Goal: Browse casually: Explore the website without a specific task or goal

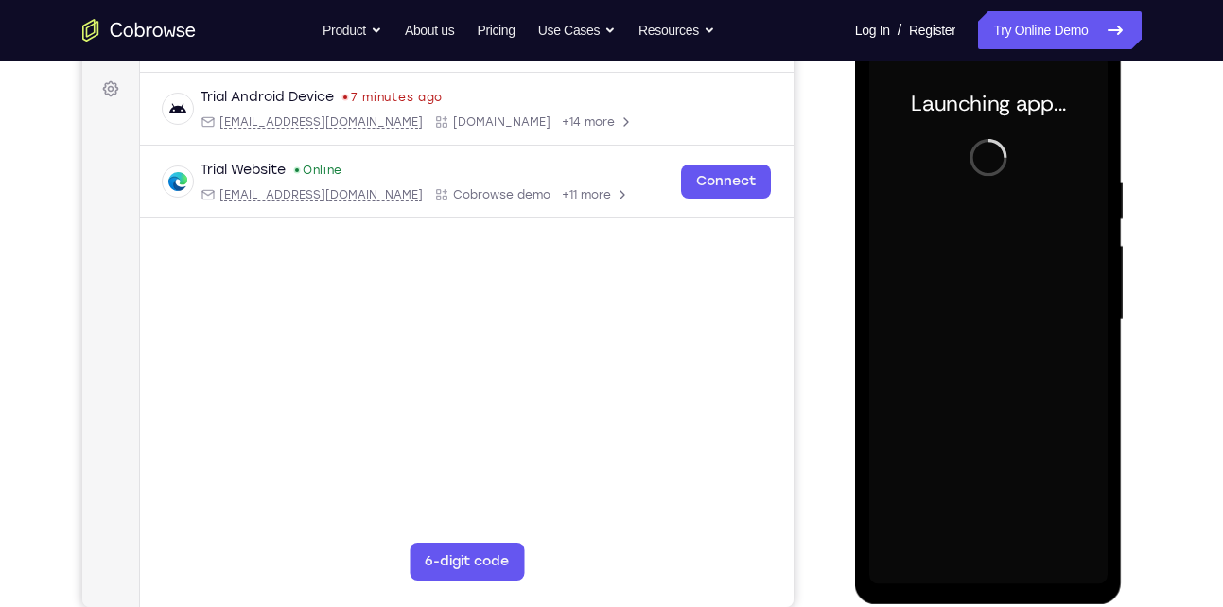
scroll to position [273, 0]
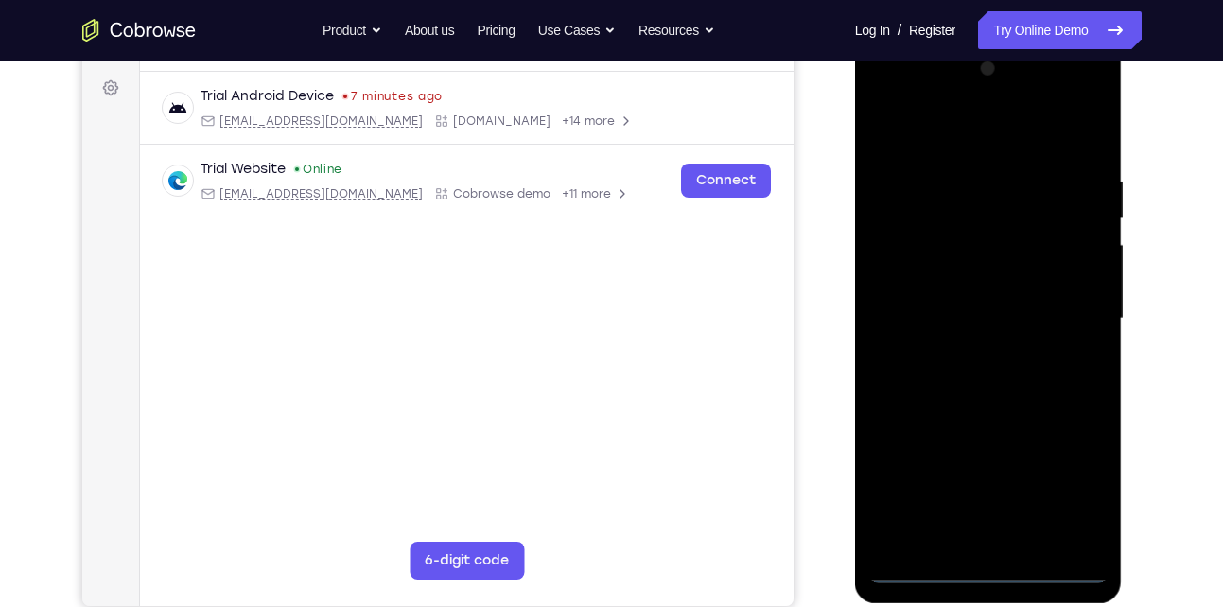
click at [992, 573] on div at bounding box center [988, 319] width 238 height 530
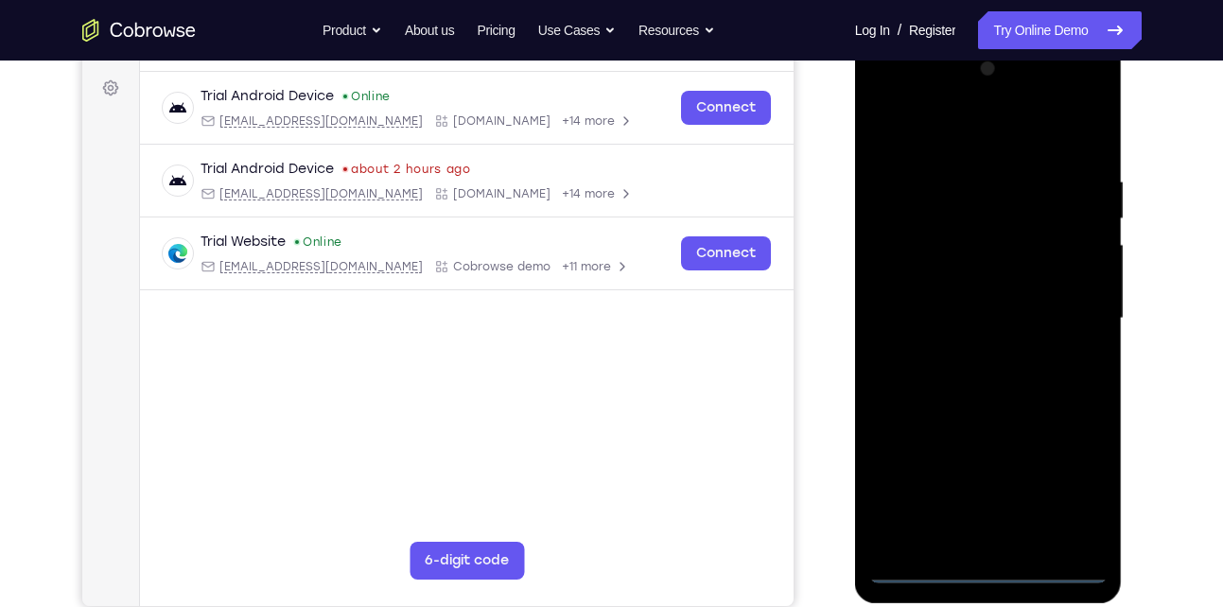
click at [1060, 497] on div at bounding box center [988, 319] width 238 height 530
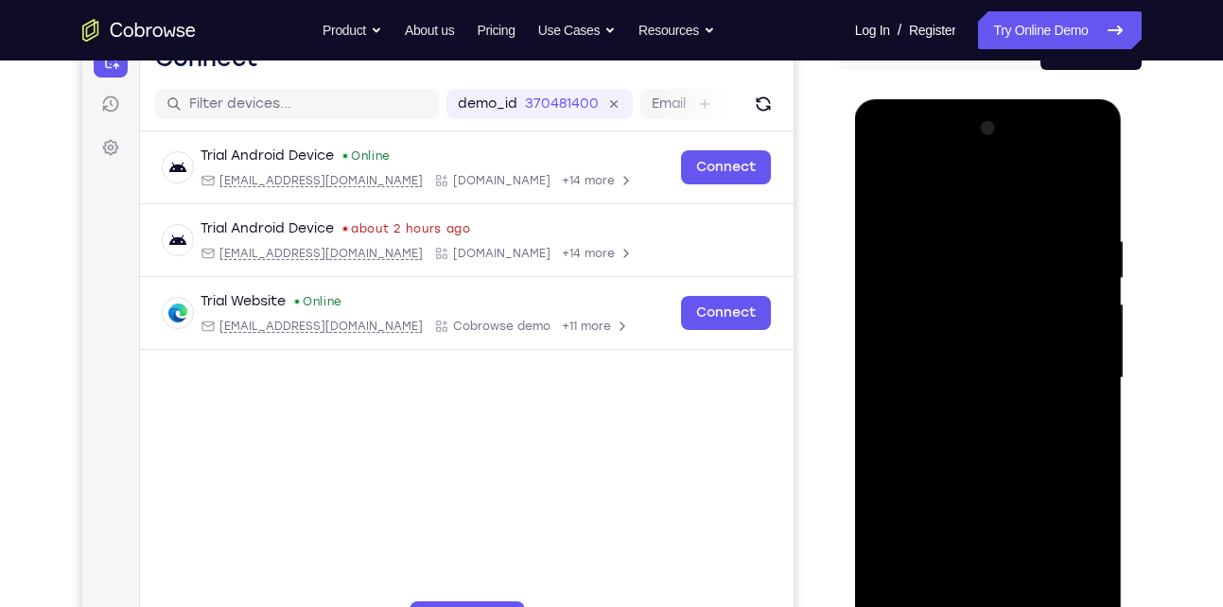
scroll to position [212, 0]
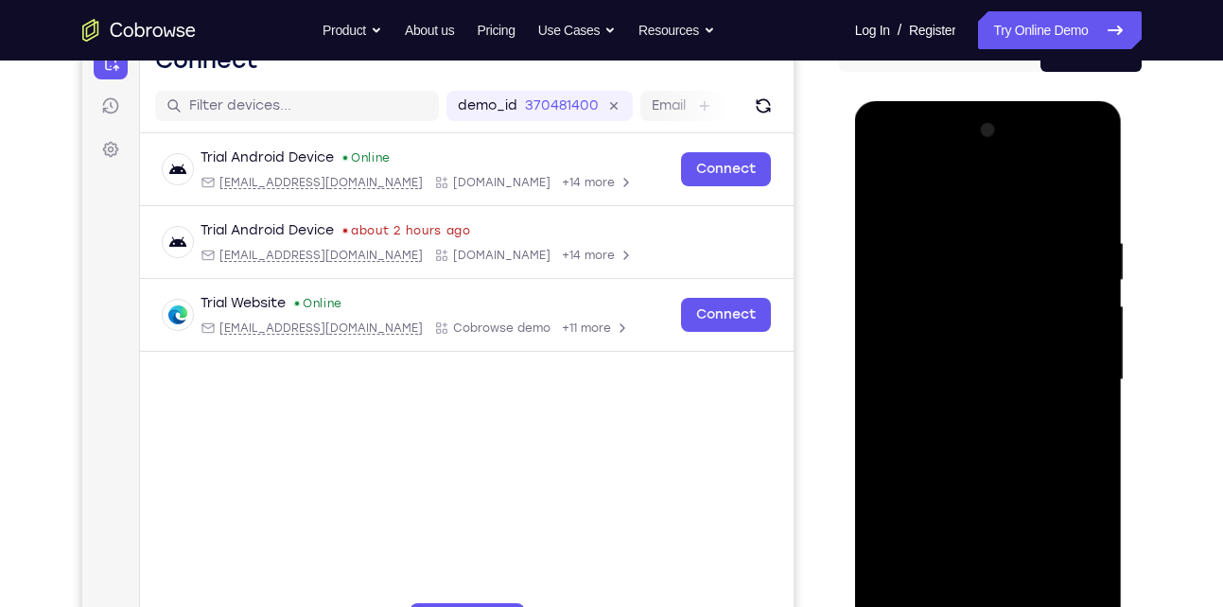
click at [961, 192] on div at bounding box center [988, 380] width 238 height 530
click at [1078, 363] on div at bounding box center [988, 380] width 238 height 530
click at [963, 414] on div at bounding box center [988, 380] width 238 height 530
click at [993, 368] on div at bounding box center [988, 380] width 238 height 530
click at [963, 337] on div at bounding box center [988, 380] width 238 height 530
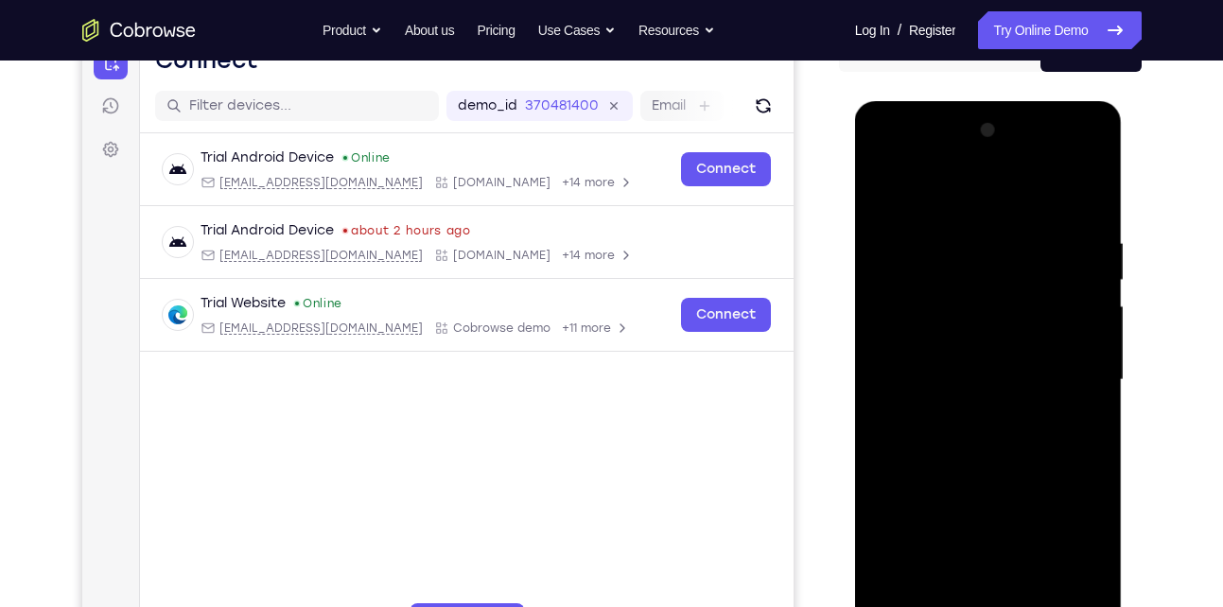
click at [961, 375] on div at bounding box center [988, 380] width 238 height 530
click at [944, 430] on div at bounding box center [988, 380] width 238 height 530
click at [1093, 222] on div at bounding box center [988, 380] width 238 height 530
drag, startPoint x: 978, startPoint y: 203, endPoint x: 955, endPoint y: 145, distance: 62.9
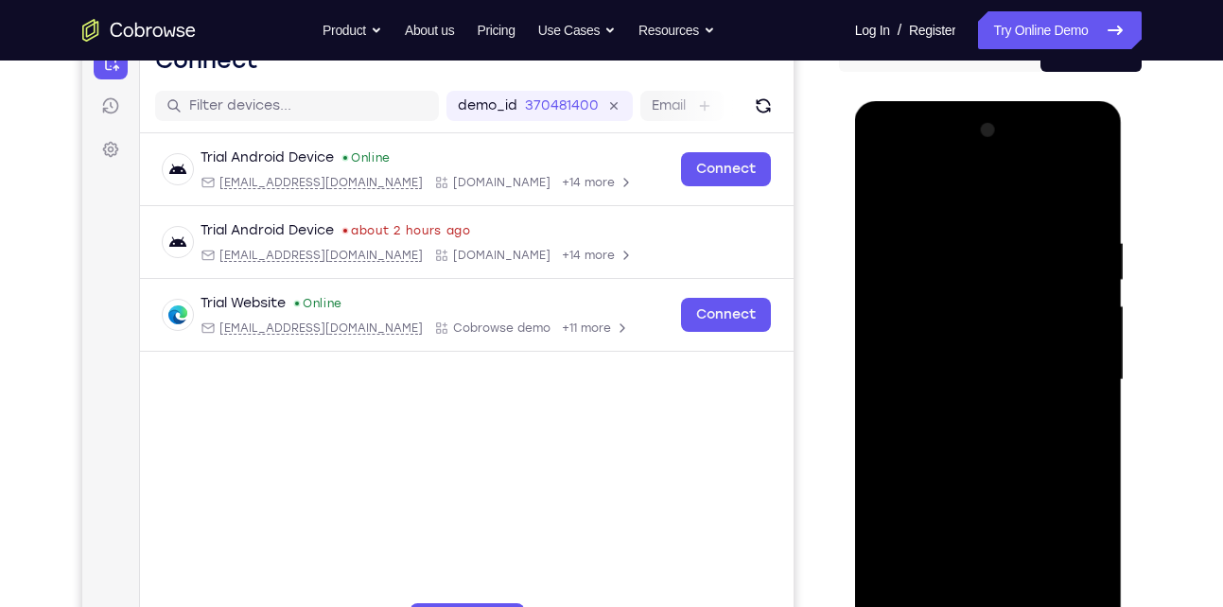
click at [955, 145] on div at bounding box center [988, 380] width 238 height 530
drag, startPoint x: 972, startPoint y: 454, endPoint x: 966, endPoint y: 368, distance: 86.3
click at [966, 368] on div at bounding box center [988, 380] width 238 height 530
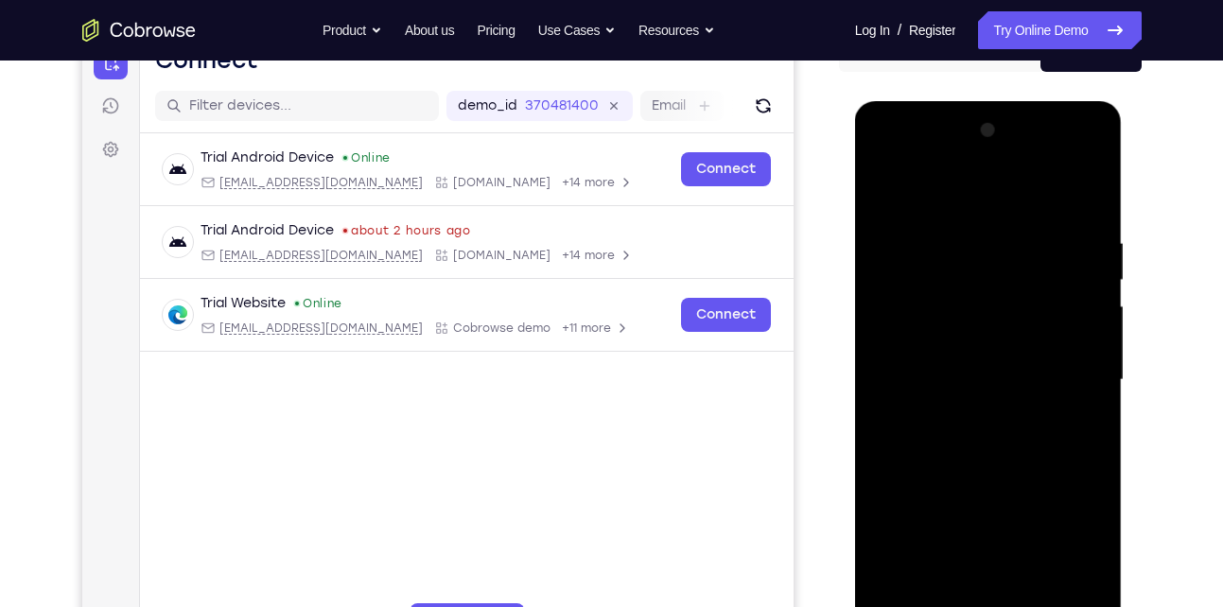
click at [966, 368] on div at bounding box center [988, 380] width 238 height 530
drag, startPoint x: 967, startPoint y: 461, endPoint x: 963, endPoint y: 292, distance: 168.4
click at [963, 292] on div at bounding box center [988, 380] width 238 height 530
click at [883, 391] on div at bounding box center [988, 380] width 238 height 530
click at [913, 391] on div at bounding box center [988, 380] width 238 height 530
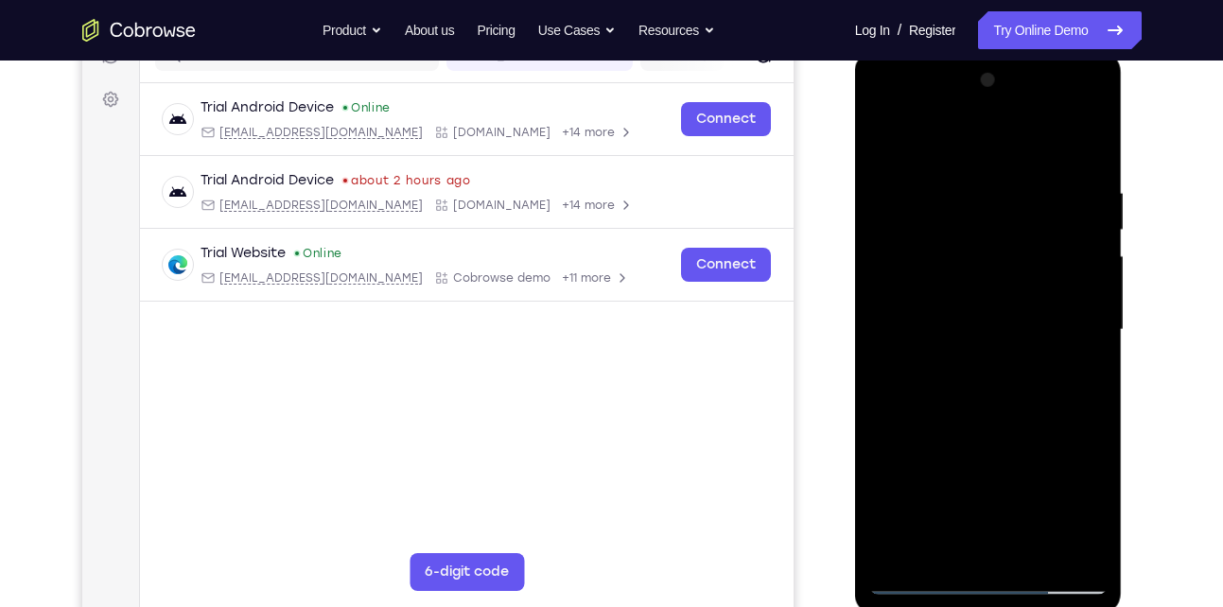
scroll to position [263, 0]
click at [1087, 550] on div at bounding box center [988, 329] width 238 height 530
click at [922, 493] on div at bounding box center [988, 329] width 238 height 530
click at [1089, 316] on div at bounding box center [988, 329] width 238 height 530
click at [884, 189] on div at bounding box center [988, 329] width 238 height 530
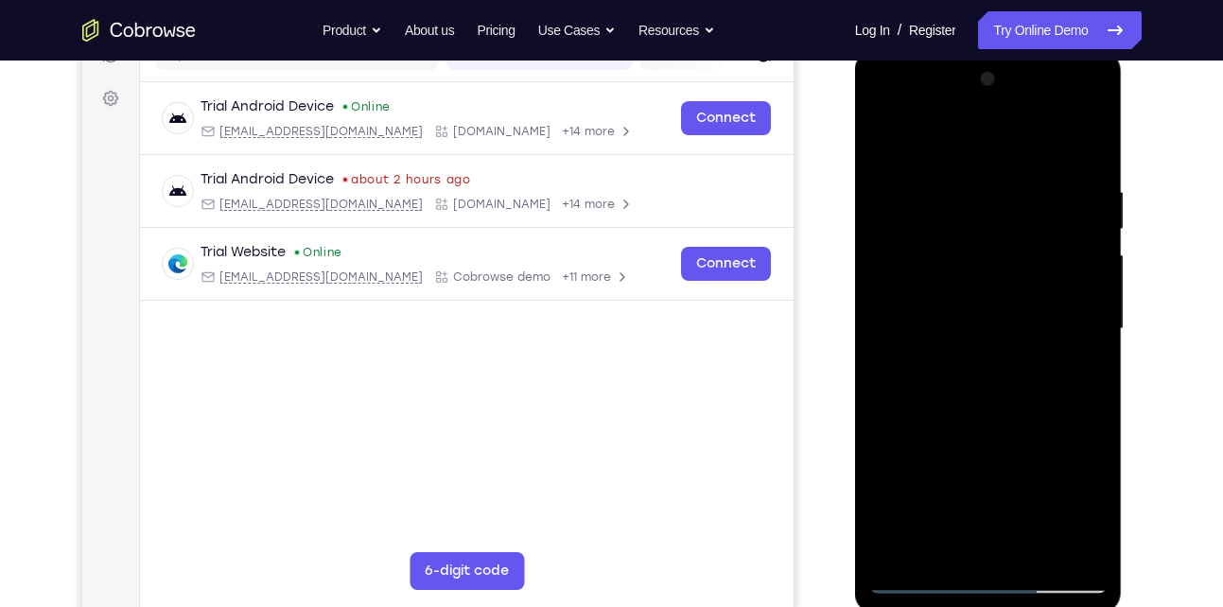
click at [1033, 551] on div at bounding box center [988, 329] width 238 height 530
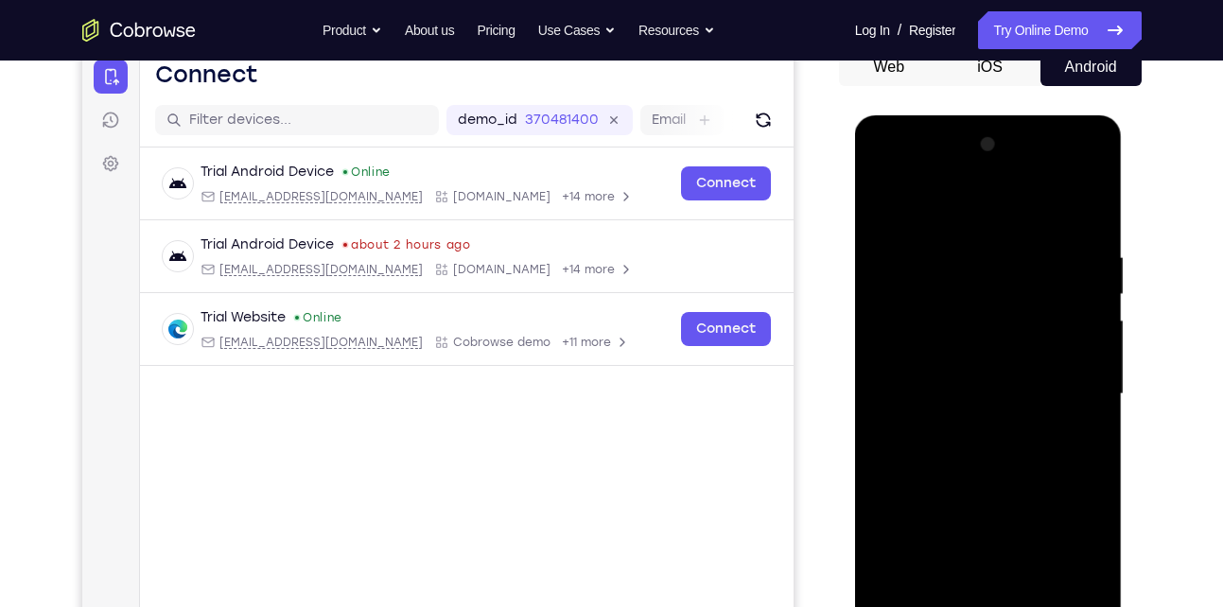
scroll to position [197, 0]
click at [967, 488] on div at bounding box center [988, 396] width 238 height 530
click at [980, 389] on div at bounding box center [988, 396] width 238 height 530
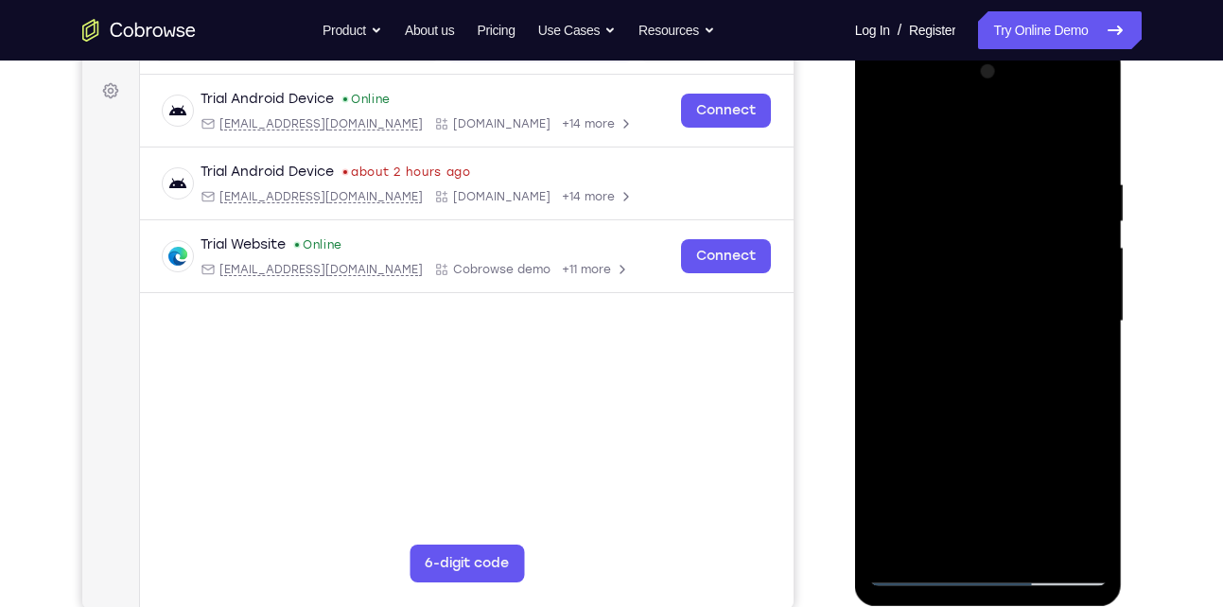
scroll to position [273, 0]
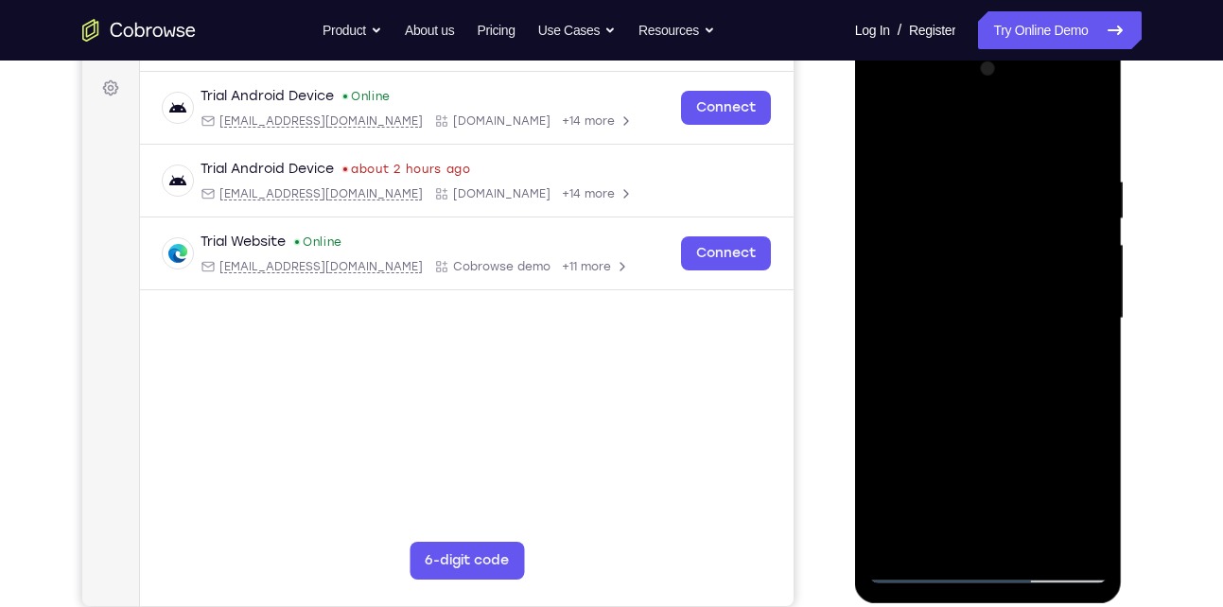
click at [923, 527] on div at bounding box center [988, 319] width 238 height 530
click at [882, 142] on div at bounding box center [988, 319] width 238 height 530
click at [885, 134] on div at bounding box center [988, 319] width 238 height 530
drag, startPoint x: 950, startPoint y: 218, endPoint x: 952, endPoint y: 423, distance: 205.3
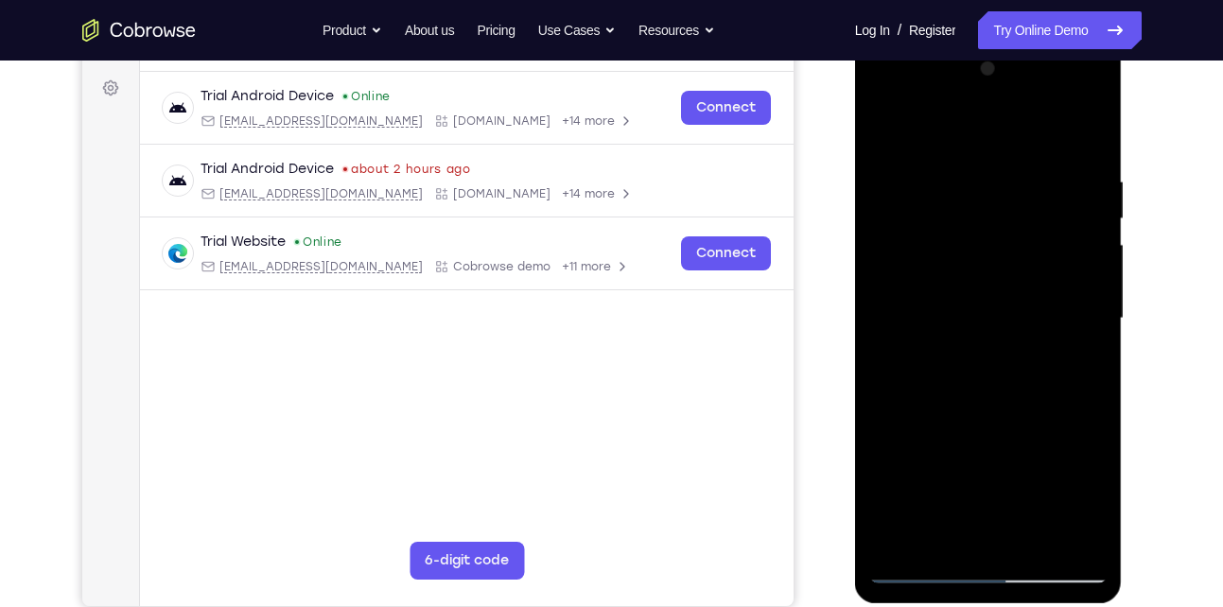
click at [952, 423] on div at bounding box center [988, 319] width 238 height 530
click at [957, 165] on div at bounding box center [988, 319] width 238 height 530
click at [1060, 279] on div at bounding box center [988, 319] width 238 height 530
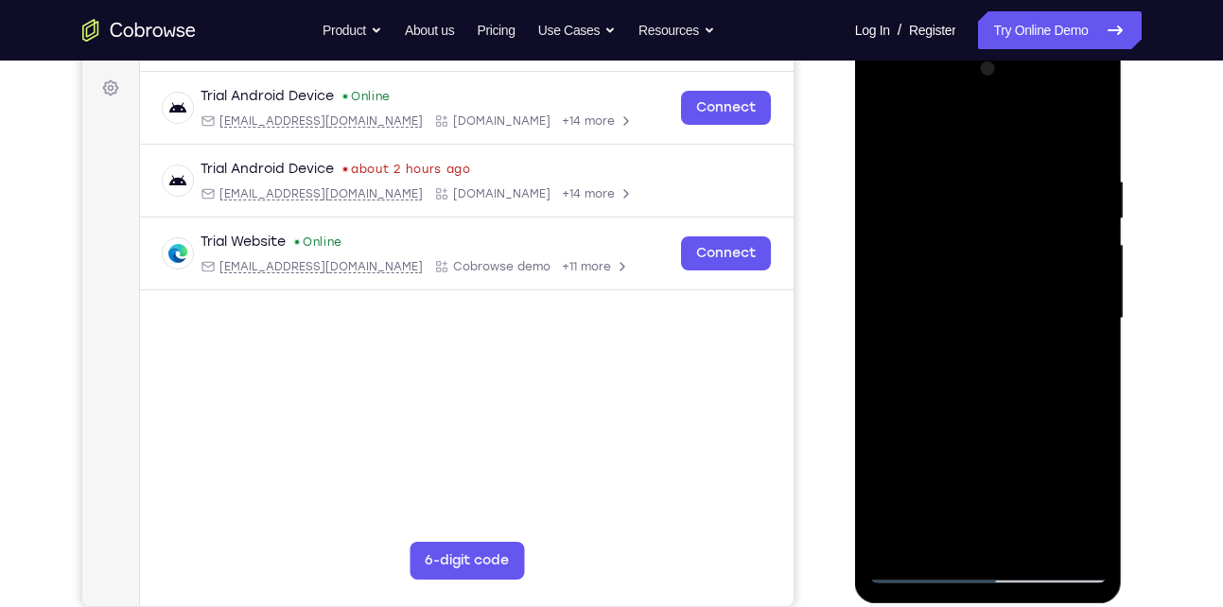
click at [1060, 279] on div at bounding box center [988, 319] width 238 height 530
click at [1069, 216] on div at bounding box center [988, 319] width 238 height 530
click at [1079, 193] on div at bounding box center [988, 319] width 238 height 530
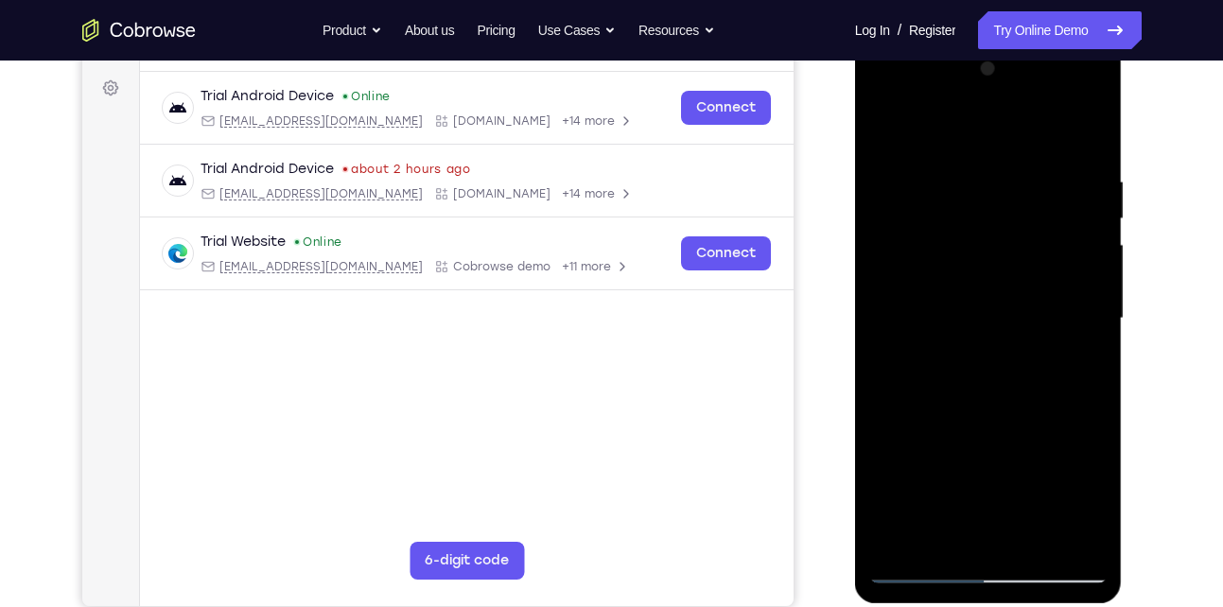
click at [881, 254] on div at bounding box center [988, 319] width 238 height 530
click at [920, 530] on div at bounding box center [988, 319] width 238 height 530
click at [923, 570] on div at bounding box center [988, 319] width 238 height 530
click at [1079, 530] on div at bounding box center [988, 319] width 238 height 530
click at [1075, 305] on div at bounding box center [988, 319] width 238 height 530
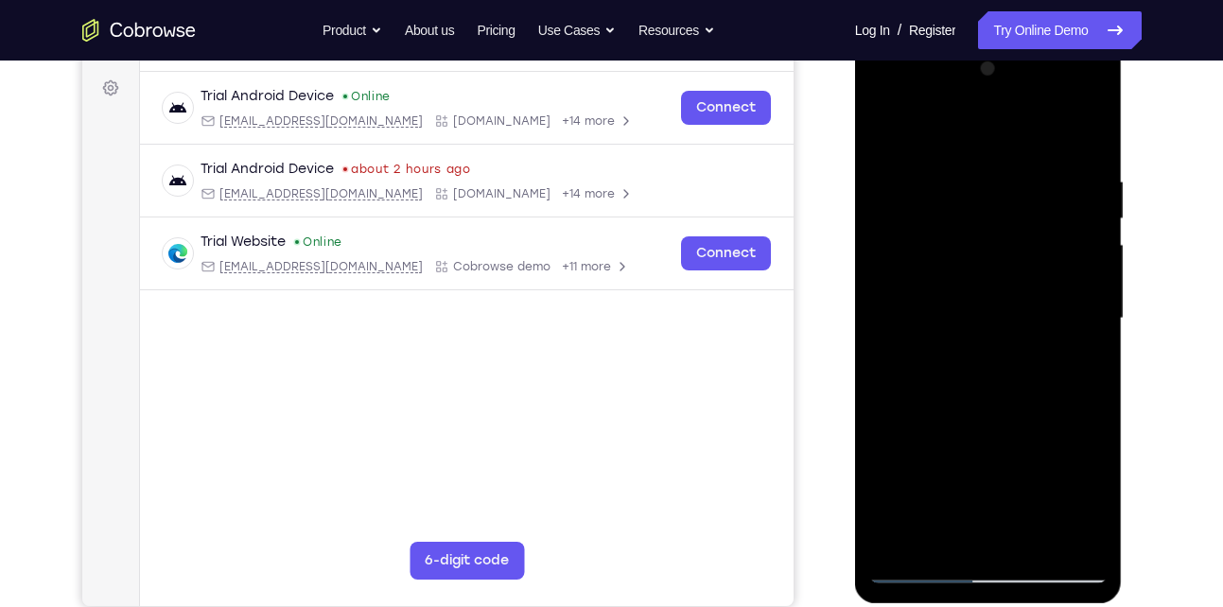
click at [1075, 305] on div at bounding box center [988, 319] width 238 height 530
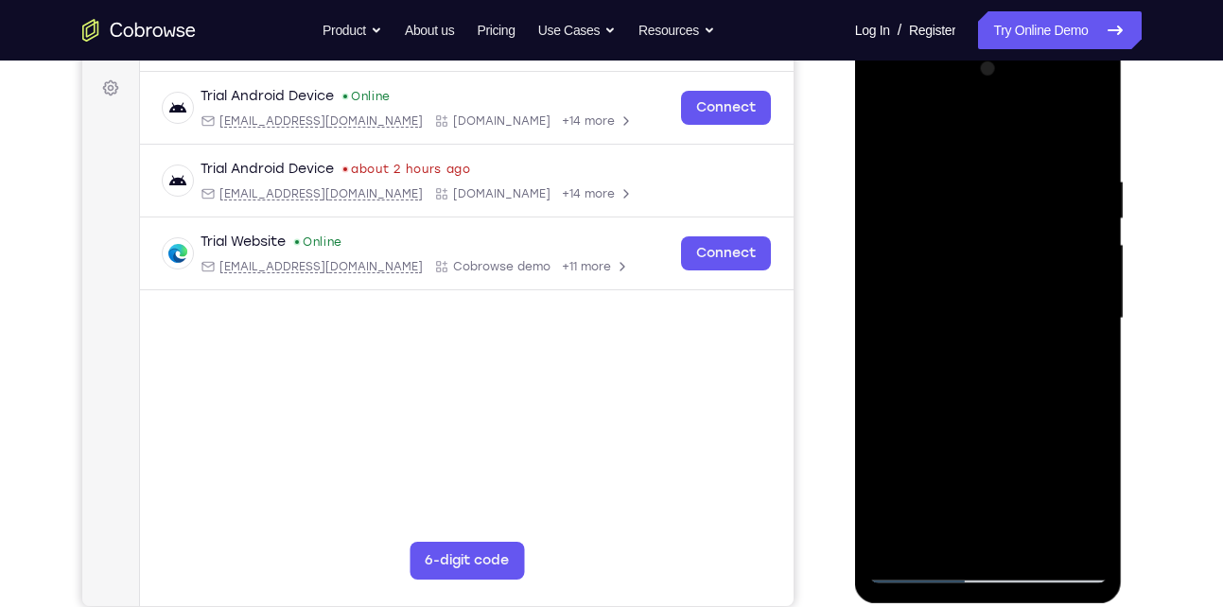
click at [1075, 305] on div at bounding box center [988, 319] width 238 height 530
click at [1077, 228] on div at bounding box center [988, 319] width 238 height 530
drag, startPoint x: 901, startPoint y: 261, endPoint x: 1070, endPoint y: 289, distance: 170.7
click at [1070, 289] on div at bounding box center [988, 319] width 238 height 530
drag, startPoint x: 958, startPoint y: 440, endPoint x: 1161, endPoint y: 468, distance: 204.4
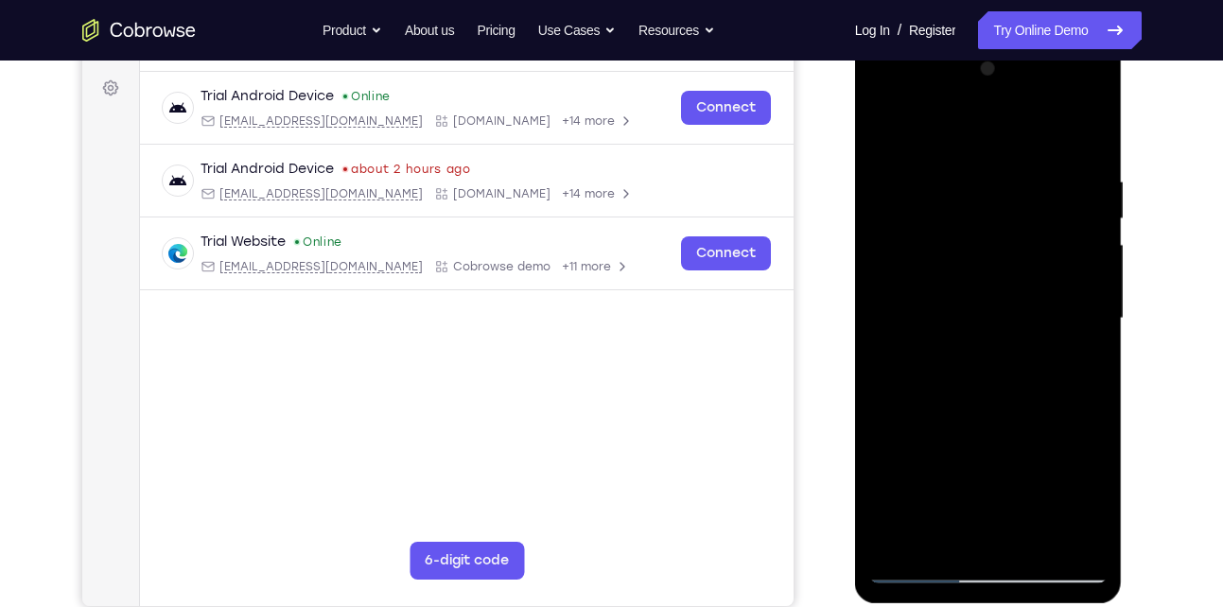
click at [1125, 468] on html "Online web based iOS Simulators and Android Emulators. Run iPhone, iPad, Mobile…" at bounding box center [990, 323] width 270 height 567
click at [1086, 541] on div at bounding box center [988, 319] width 238 height 530
click at [1092, 139] on div at bounding box center [988, 319] width 238 height 530
click at [1038, 537] on div at bounding box center [988, 319] width 238 height 530
click at [888, 131] on div at bounding box center [988, 319] width 238 height 530
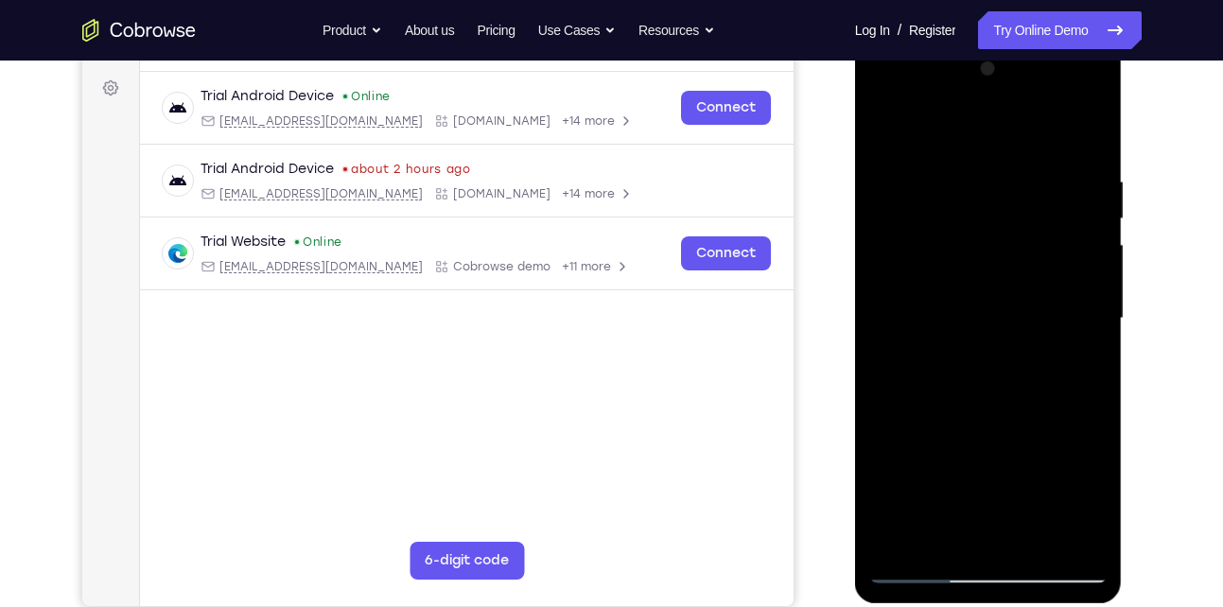
drag, startPoint x: 988, startPoint y: 177, endPoint x: 965, endPoint y: 433, distance: 257.4
click at [965, 433] on div at bounding box center [988, 319] width 238 height 530
click at [958, 165] on div at bounding box center [988, 319] width 238 height 530
click at [1066, 348] on div at bounding box center [988, 319] width 238 height 530
click at [1087, 532] on div at bounding box center [988, 319] width 238 height 530
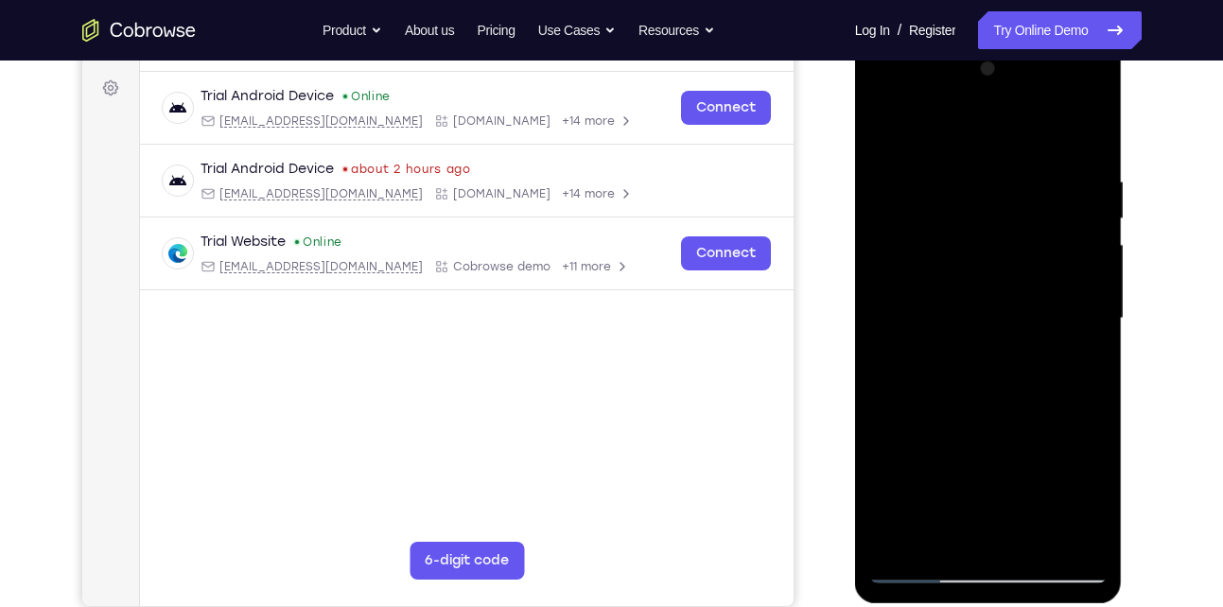
click at [1065, 396] on div at bounding box center [988, 319] width 238 height 530
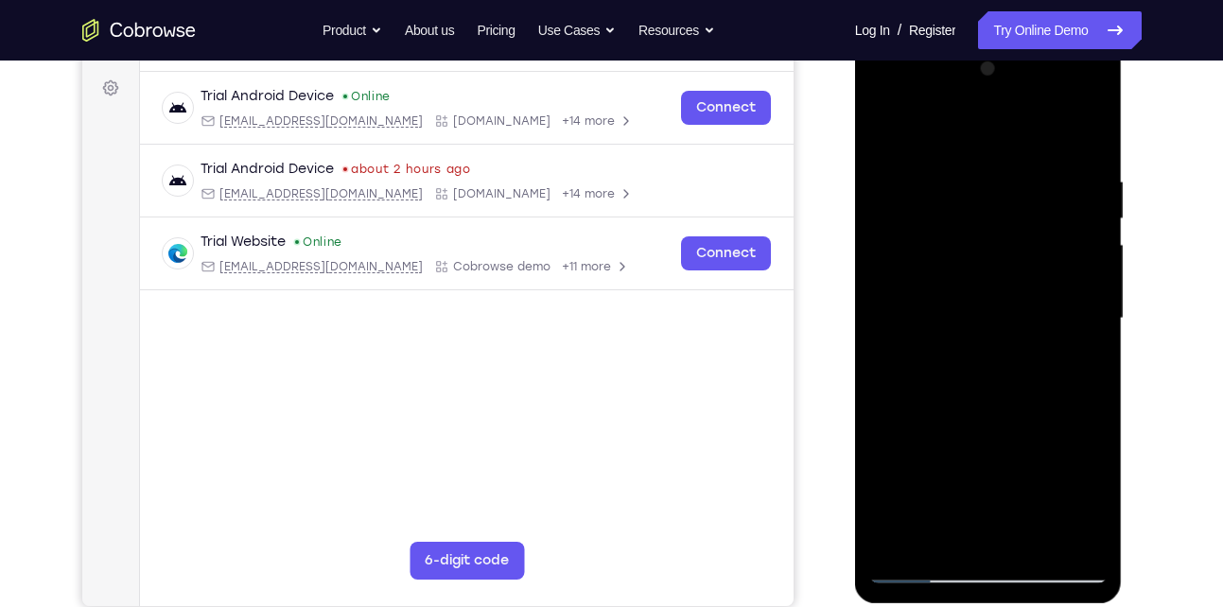
click at [1060, 535] on div at bounding box center [988, 319] width 238 height 530
click at [1074, 348] on div at bounding box center [988, 319] width 238 height 530
drag, startPoint x: 899, startPoint y: 267, endPoint x: 1091, endPoint y: 293, distance: 192.9
click at [1091, 293] on div at bounding box center [988, 319] width 238 height 530
drag, startPoint x: 916, startPoint y: 300, endPoint x: 1088, endPoint y: 293, distance: 171.3
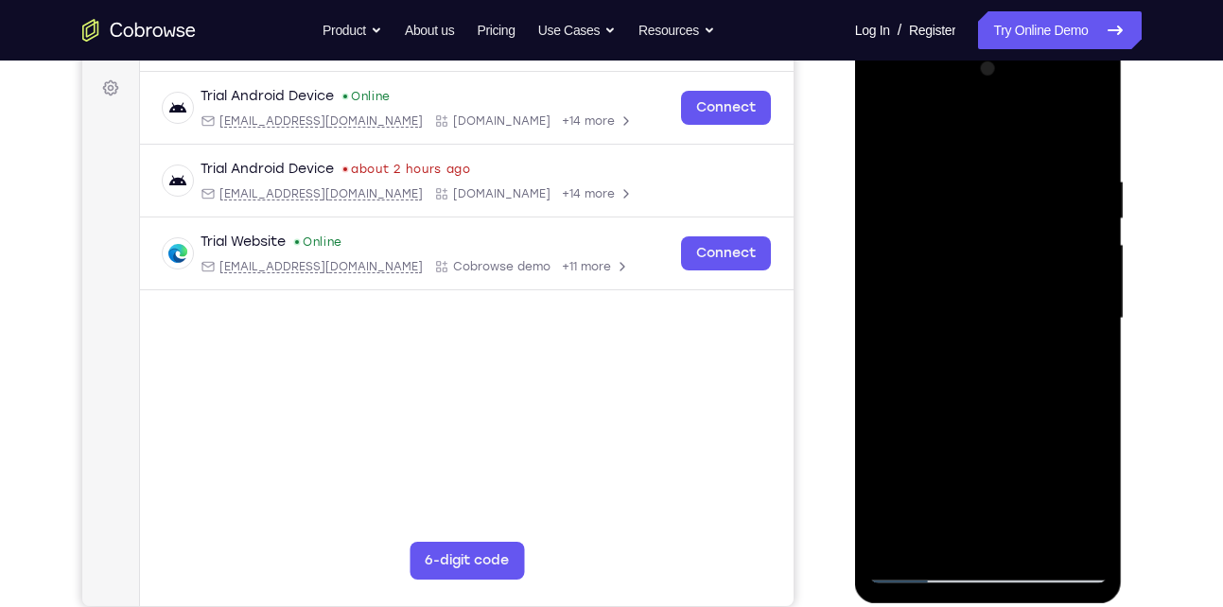
click at [1088, 293] on div at bounding box center [988, 319] width 238 height 530
drag, startPoint x: 895, startPoint y: 286, endPoint x: 1081, endPoint y: 335, distance: 192.7
click at [1081, 335] on div at bounding box center [988, 319] width 238 height 530
click at [1086, 140] on div at bounding box center [988, 319] width 238 height 530
drag, startPoint x: 969, startPoint y: 409, endPoint x: 981, endPoint y: 224, distance: 184.8
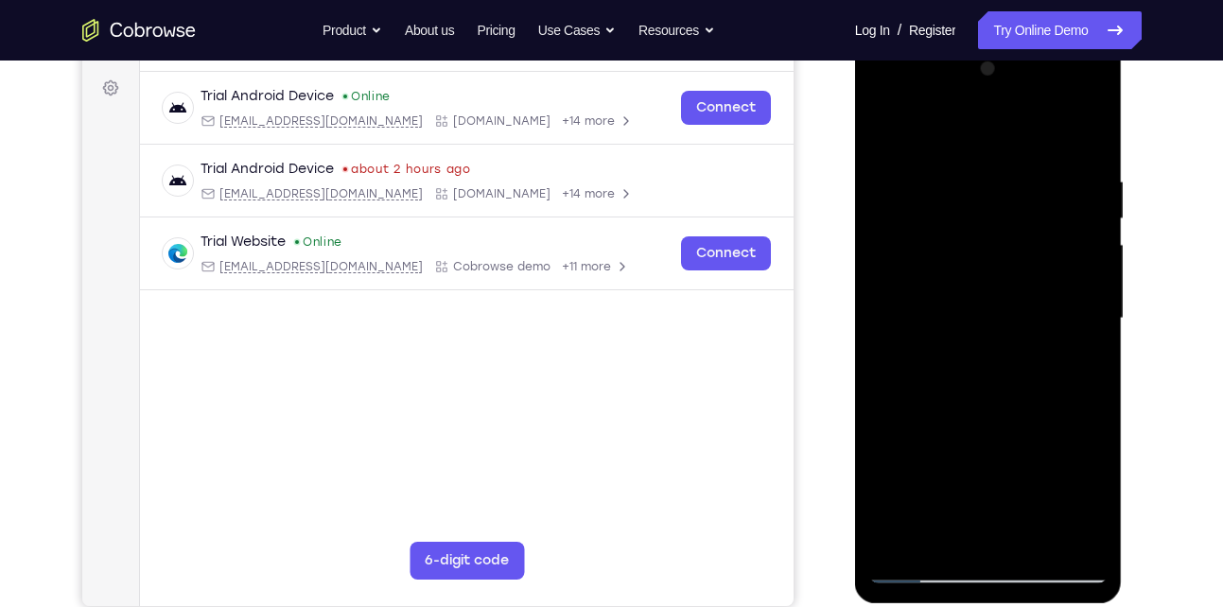
click at [981, 224] on div at bounding box center [988, 319] width 238 height 530
click at [884, 376] on div at bounding box center [988, 319] width 238 height 530
drag, startPoint x: 938, startPoint y: 421, endPoint x: 954, endPoint y: 178, distance: 243.6
click at [954, 178] on div at bounding box center [988, 319] width 238 height 530
drag, startPoint x: 971, startPoint y: 382, endPoint x: 966, endPoint y: 185, distance: 196.8
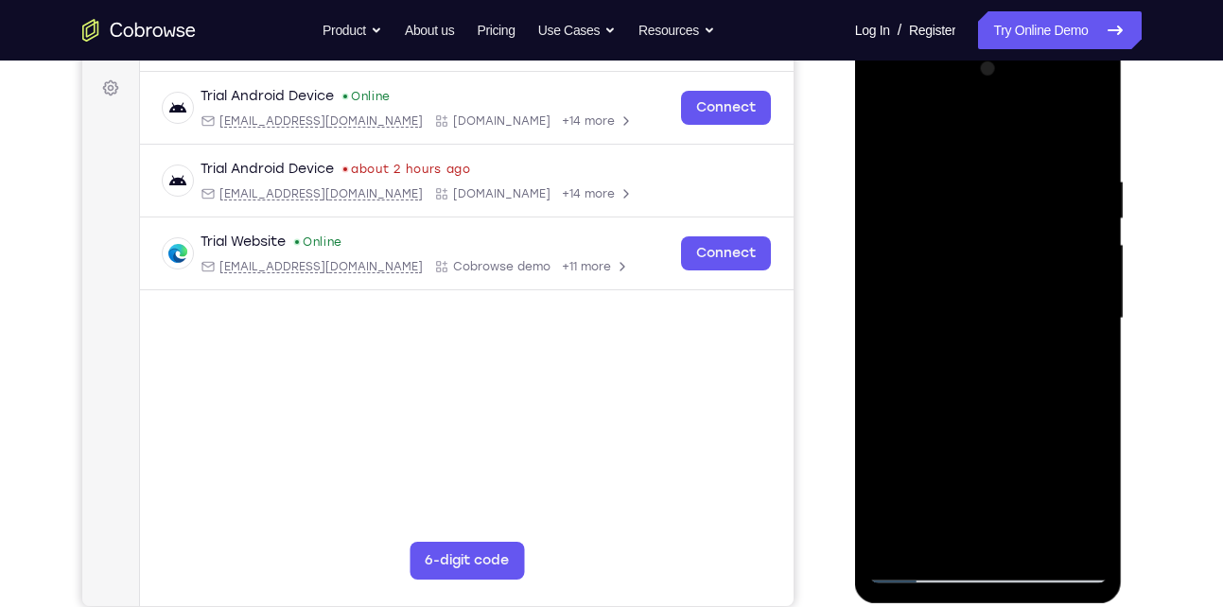
click at [966, 185] on div at bounding box center [988, 319] width 238 height 530
click at [884, 373] on div at bounding box center [988, 319] width 238 height 530
drag, startPoint x: 976, startPoint y: 422, endPoint x: 950, endPoint y: 271, distance: 152.7
click at [950, 271] on div at bounding box center [988, 319] width 238 height 530
drag, startPoint x: 972, startPoint y: 374, endPoint x: 970, endPoint y: 181, distance: 193.0
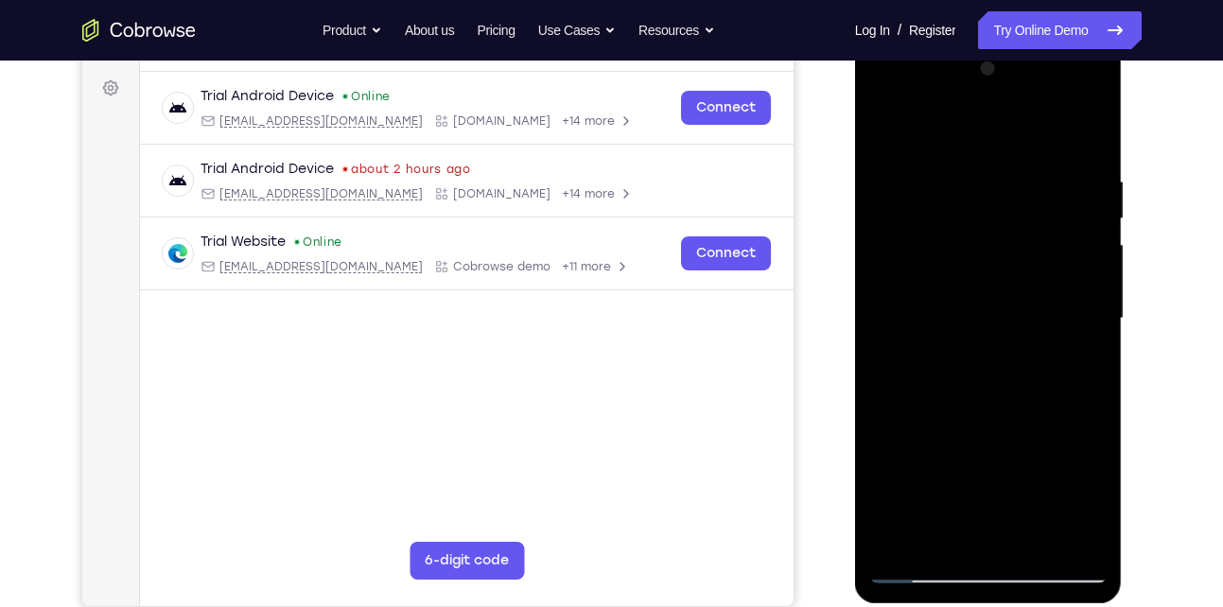
click at [970, 181] on div at bounding box center [988, 319] width 238 height 530
drag, startPoint x: 973, startPoint y: 377, endPoint x: 959, endPoint y: 182, distance: 196.3
click at [959, 182] on div at bounding box center [988, 319] width 238 height 530
drag, startPoint x: 959, startPoint y: 417, endPoint x: 954, endPoint y: 191, distance: 226.1
click at [954, 191] on div at bounding box center [988, 319] width 238 height 530
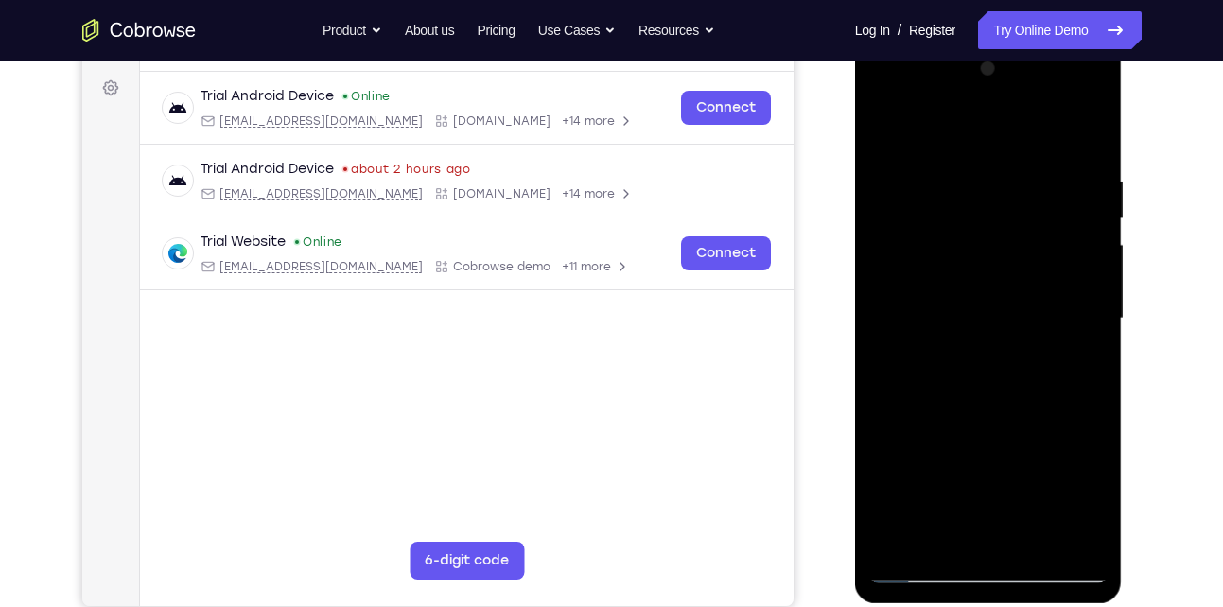
drag, startPoint x: 953, startPoint y: 424, endPoint x: 966, endPoint y: 197, distance: 227.3
click at [966, 197] on div at bounding box center [988, 319] width 238 height 530
drag, startPoint x: 988, startPoint y: 380, endPoint x: 1003, endPoint y: 142, distance: 238.8
click at [1003, 142] on div at bounding box center [988, 319] width 238 height 530
drag, startPoint x: 980, startPoint y: 376, endPoint x: 989, endPoint y: 164, distance: 213.0
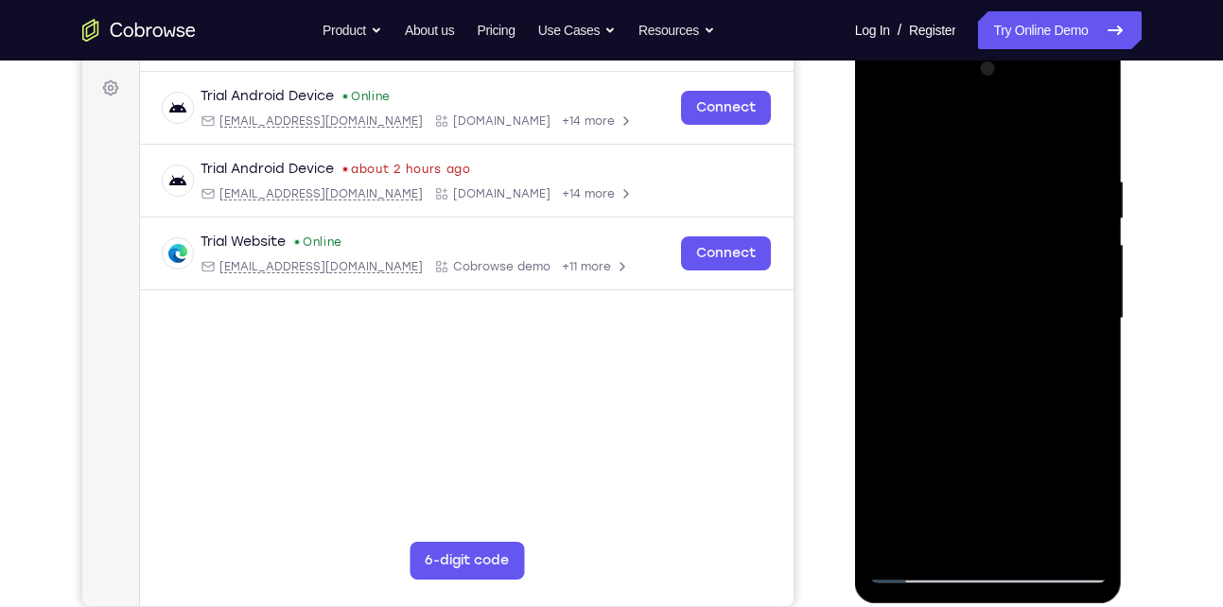
click at [989, 164] on div at bounding box center [988, 319] width 238 height 530
drag, startPoint x: 980, startPoint y: 385, endPoint x: 979, endPoint y: 185, distance: 199.6
click at [979, 185] on div at bounding box center [988, 319] width 238 height 530
drag, startPoint x: 983, startPoint y: 395, endPoint x: 977, endPoint y: 199, distance: 196.8
click at [977, 199] on div at bounding box center [988, 319] width 238 height 530
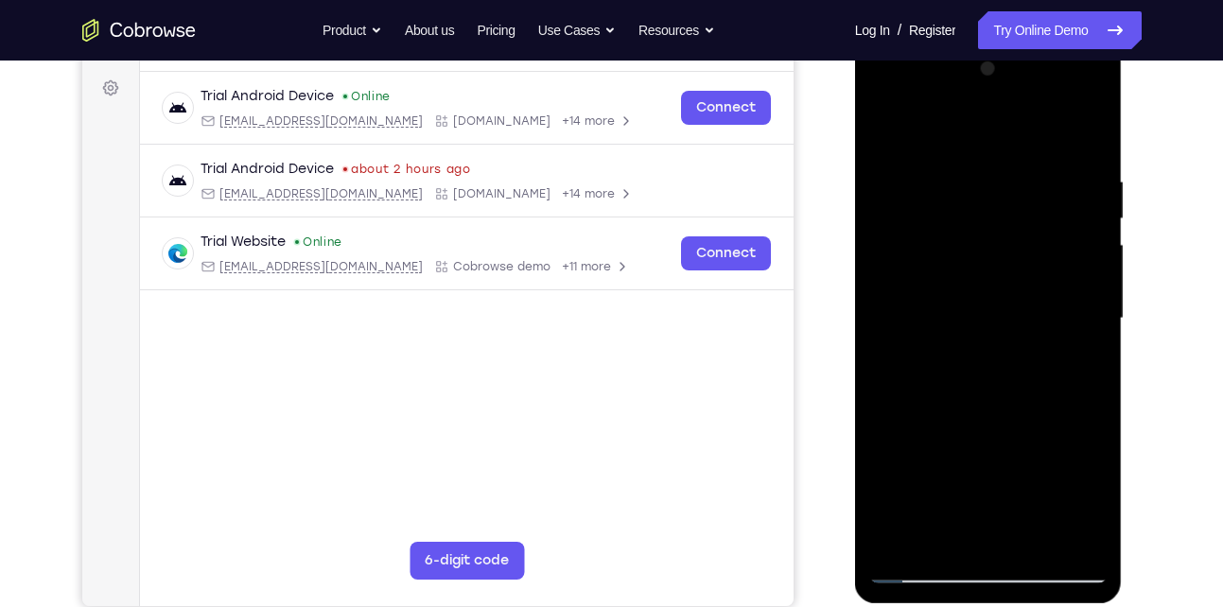
drag, startPoint x: 968, startPoint y: 400, endPoint x: 985, endPoint y: 142, distance: 258.8
click at [985, 142] on div at bounding box center [988, 319] width 238 height 530
drag, startPoint x: 995, startPoint y: 358, endPoint x: 994, endPoint y: 102, distance: 256.3
click at [994, 102] on div at bounding box center [988, 319] width 238 height 530
drag, startPoint x: 987, startPoint y: 409, endPoint x: 987, endPoint y: 202, distance: 206.2
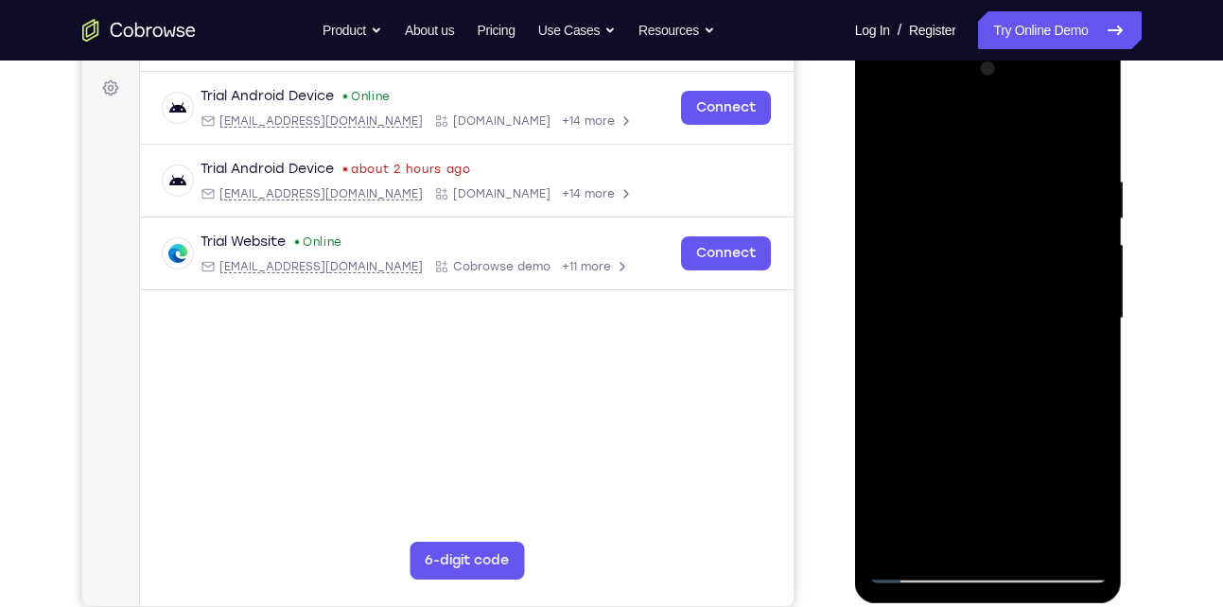
click at [987, 202] on div at bounding box center [988, 319] width 238 height 530
drag, startPoint x: 1014, startPoint y: 368, endPoint x: 1005, endPoint y: 241, distance: 127.0
click at [1005, 241] on div at bounding box center [988, 319] width 238 height 530
drag, startPoint x: 1003, startPoint y: 435, endPoint x: 995, endPoint y: 217, distance: 218.6
click at [995, 217] on div at bounding box center [988, 319] width 238 height 530
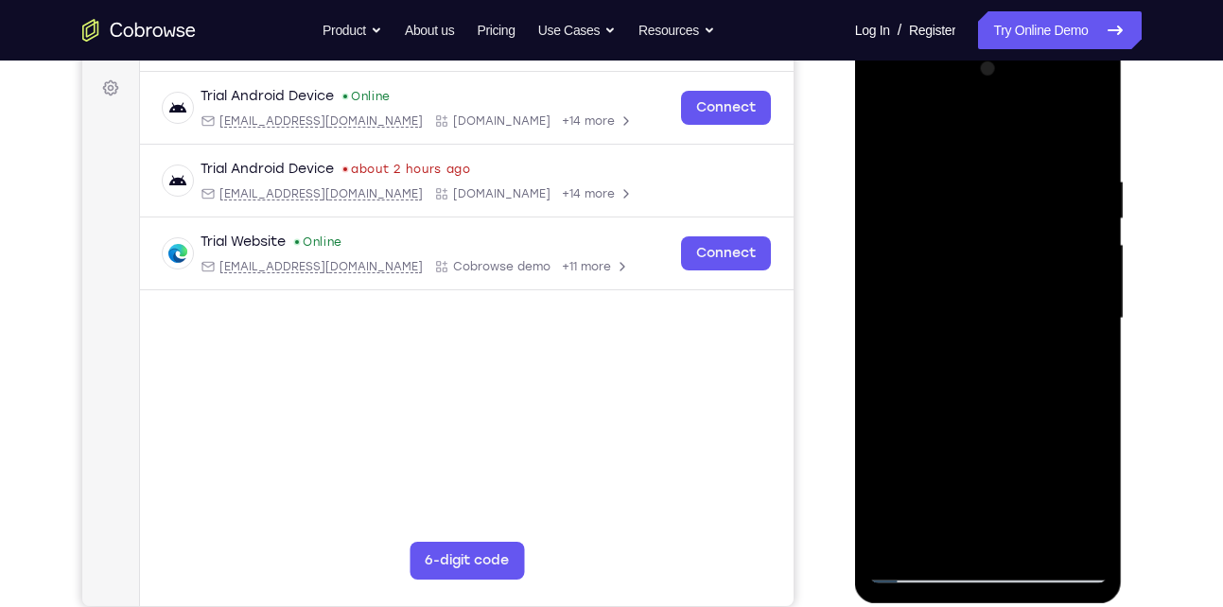
drag, startPoint x: 994, startPoint y: 286, endPoint x: 966, endPoint y: 546, distance: 261.6
click at [966, 546] on div at bounding box center [988, 319] width 238 height 530
drag, startPoint x: 1001, startPoint y: 244, endPoint x: 986, endPoint y: 503, distance: 259.6
click at [986, 503] on div at bounding box center [988, 319] width 238 height 530
click at [1043, 545] on div at bounding box center [988, 319] width 238 height 530
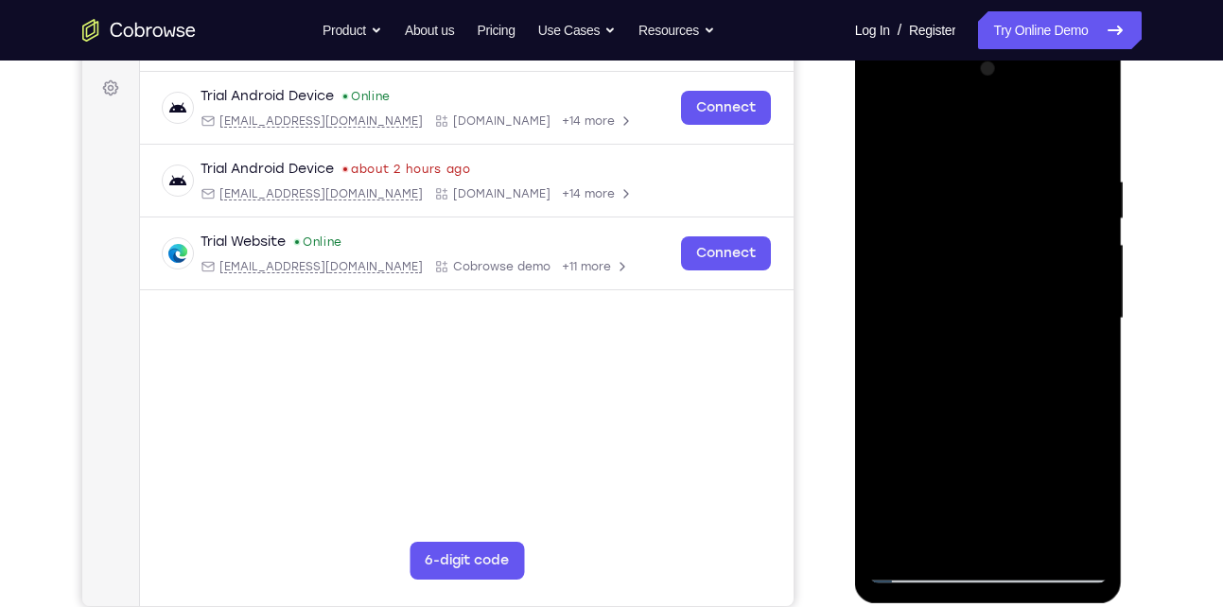
click at [888, 123] on div at bounding box center [988, 319] width 238 height 530
click at [1073, 540] on div at bounding box center [988, 319] width 238 height 530
drag, startPoint x: 1021, startPoint y: 235, endPoint x: 1016, endPoint y: 440, distance: 205.3
click at [1016, 440] on div at bounding box center [988, 319] width 238 height 530
click at [1031, 540] on div at bounding box center [988, 319] width 238 height 530
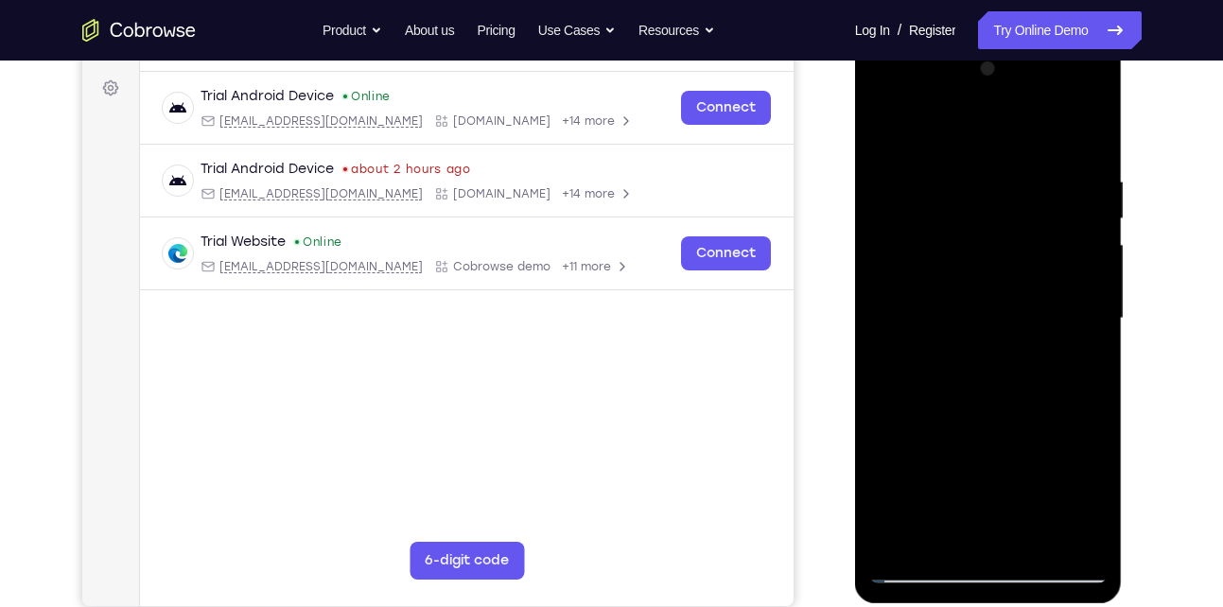
click at [885, 125] on div at bounding box center [988, 319] width 238 height 530
drag, startPoint x: 950, startPoint y: 188, endPoint x: 934, endPoint y: 567, distance: 379.6
click at [934, 567] on div at bounding box center [988, 319] width 238 height 530
click at [975, 188] on div at bounding box center [988, 319] width 238 height 530
click at [1070, 241] on div at bounding box center [988, 319] width 238 height 530
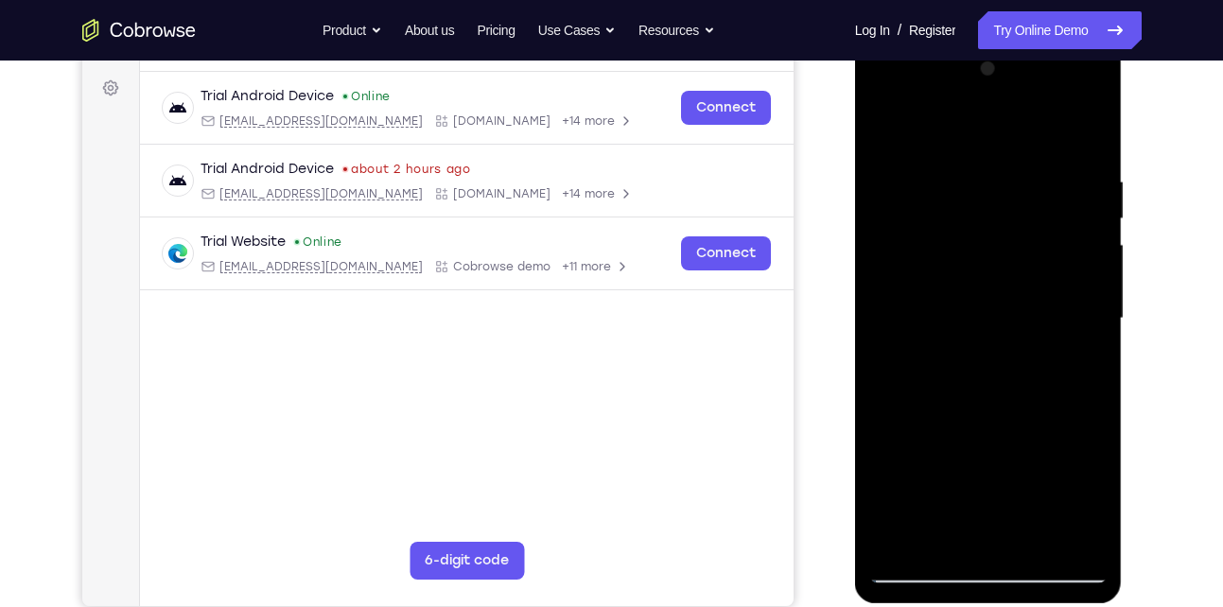
click at [1074, 382] on div at bounding box center [988, 319] width 238 height 530
click at [1075, 277] on div at bounding box center [988, 319] width 238 height 530
click at [890, 316] on div at bounding box center [988, 319] width 238 height 530
